Goal: Find specific page/section

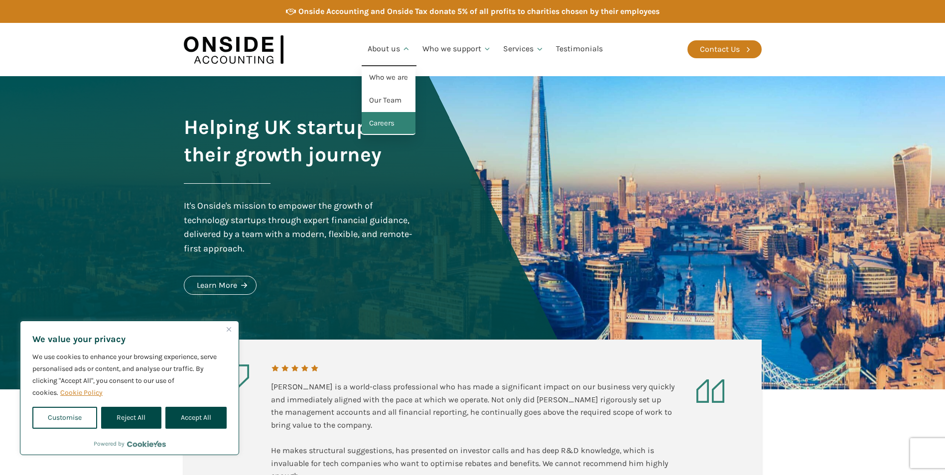
click at [381, 124] on link "Careers" at bounding box center [389, 123] width 54 height 23
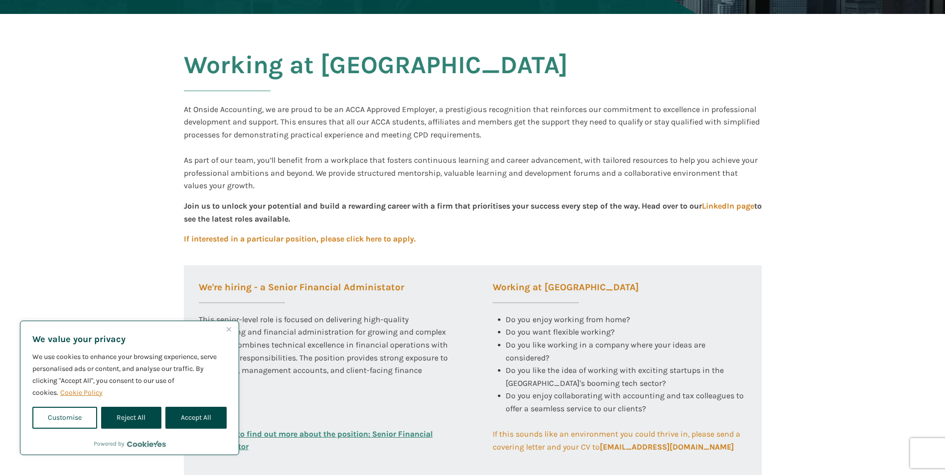
scroll to position [249, 0]
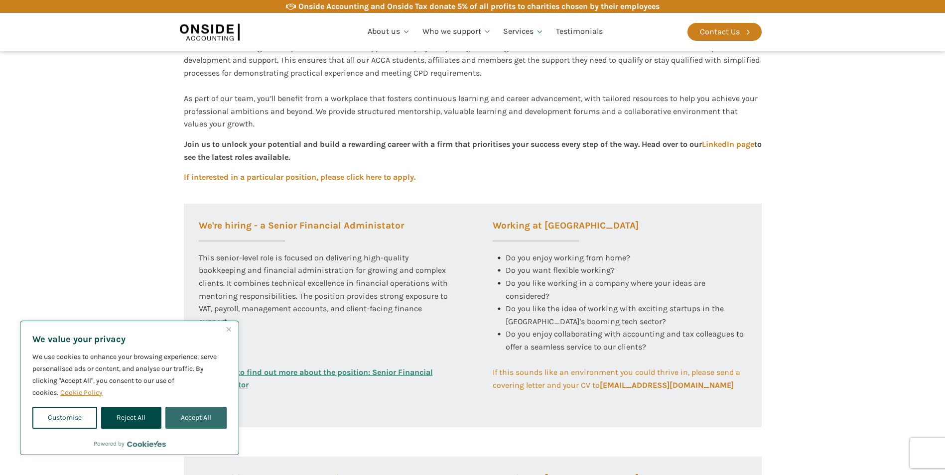
click at [209, 417] on button "Accept All" at bounding box center [195, 418] width 61 height 22
checkbox input "true"
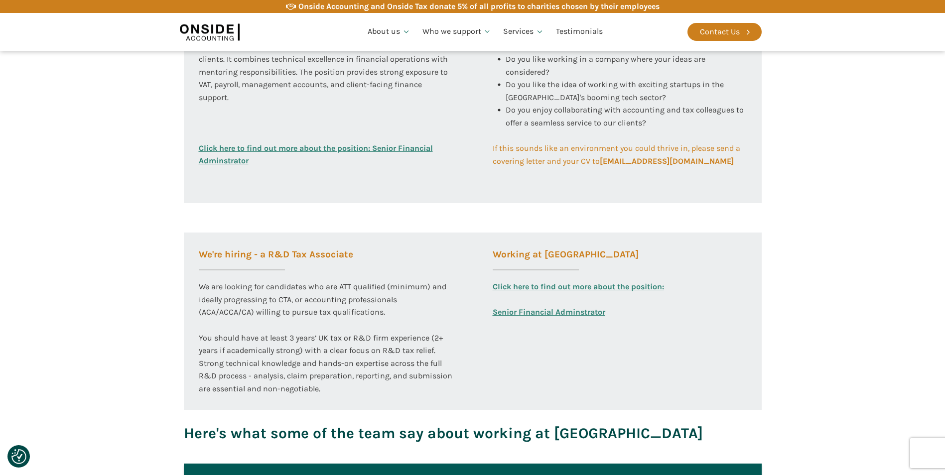
scroll to position [498, 0]
